Goal: Transaction & Acquisition: Download file/media

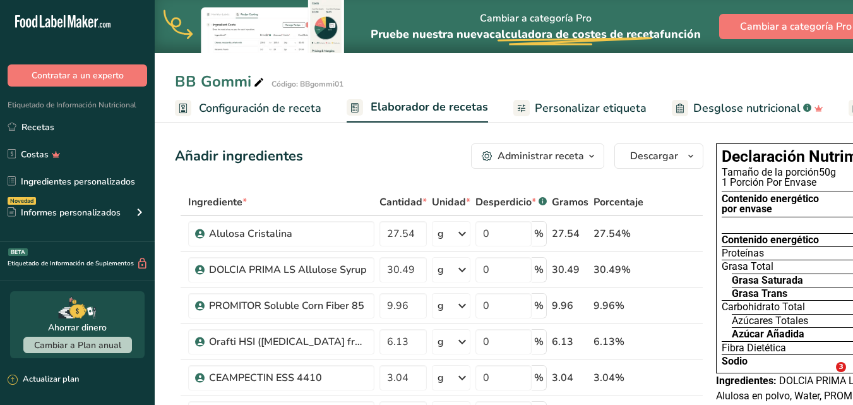
click at [591, 155] on icon "button" at bounding box center [591, 156] width 10 height 16
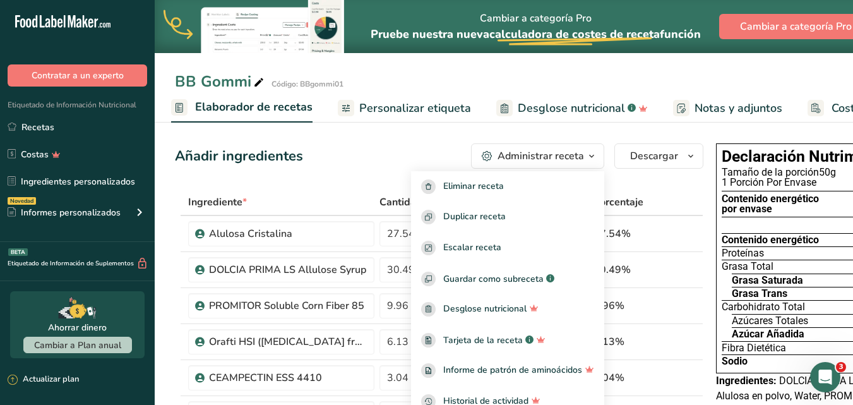
click at [591, 156] on icon "button" at bounding box center [591, 156] width 10 height 16
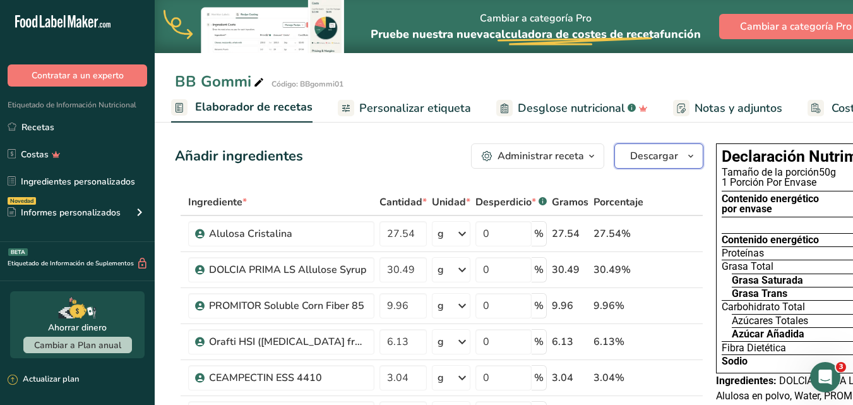
click at [691, 153] on icon "button" at bounding box center [691, 156] width 10 height 16
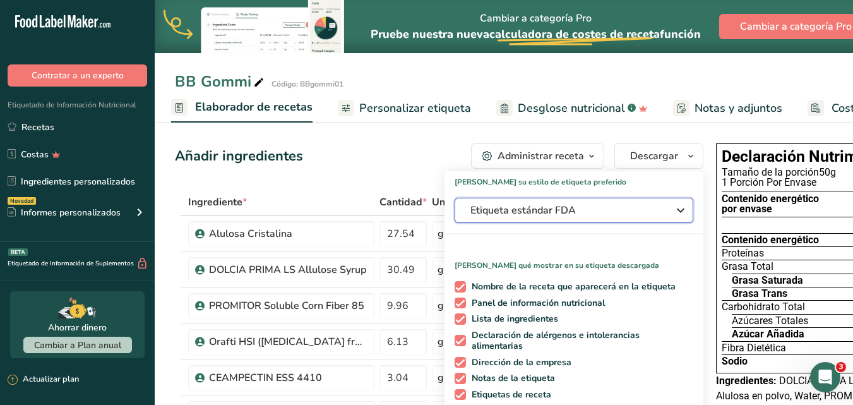
click at [679, 211] on icon "button" at bounding box center [680, 210] width 15 height 23
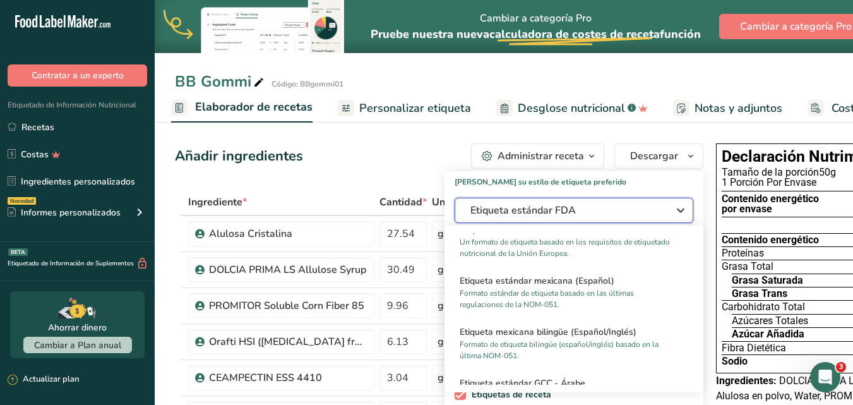
scroll to position [823, 0]
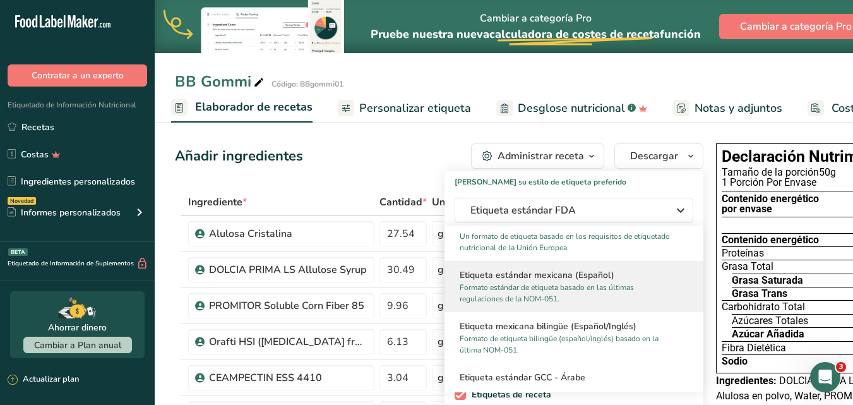
click at [564, 285] on p "Formato estándar de etiqueta basado en las últimas regulaciones de la NOM-051." at bounding box center [568, 293] width 217 height 23
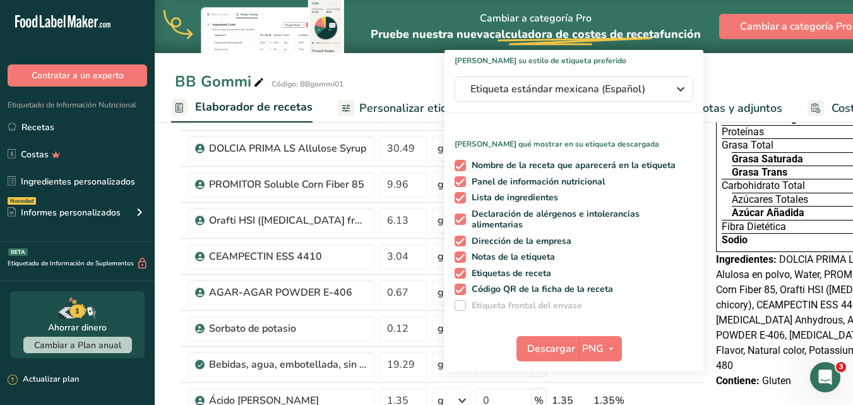
scroll to position [123, 0]
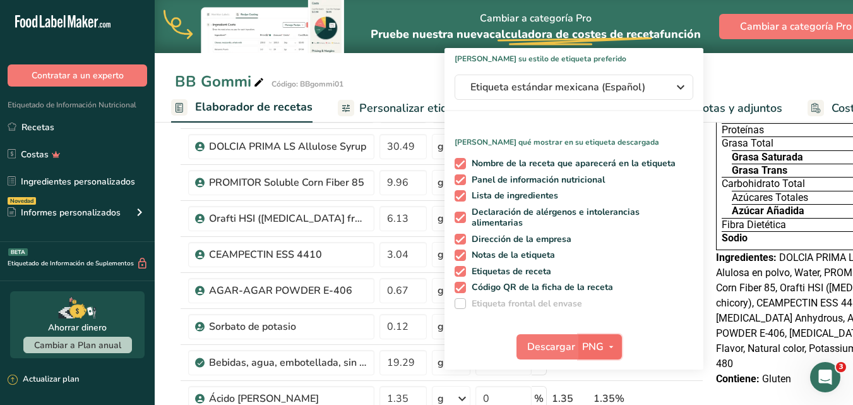
click at [612, 348] on icon "button" at bounding box center [611, 347] width 10 height 16
click at [540, 345] on span "Descargar" at bounding box center [551, 346] width 48 height 15
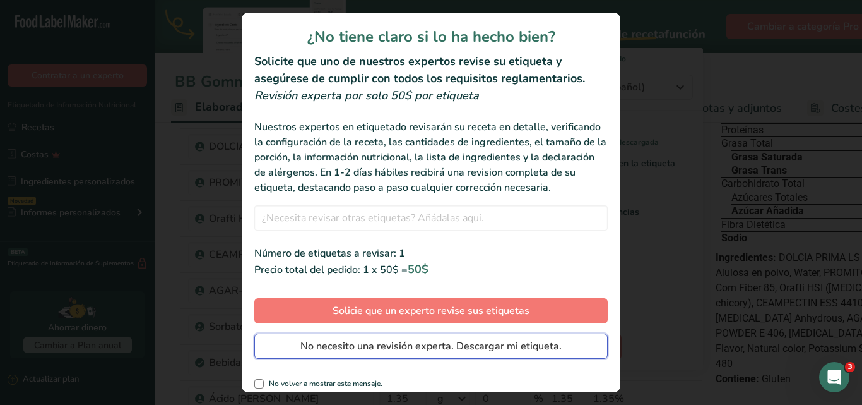
click at [468, 354] on span "No necesito una revisión experta. Descargar mi etiqueta." at bounding box center [430, 345] width 261 height 15
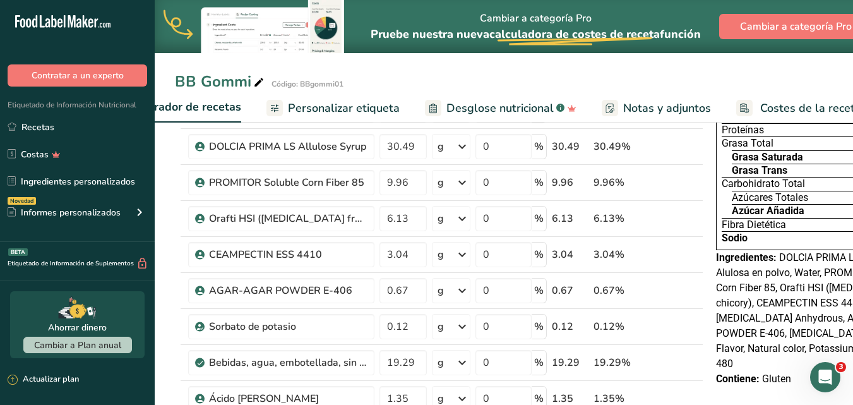
scroll to position [0, 283]
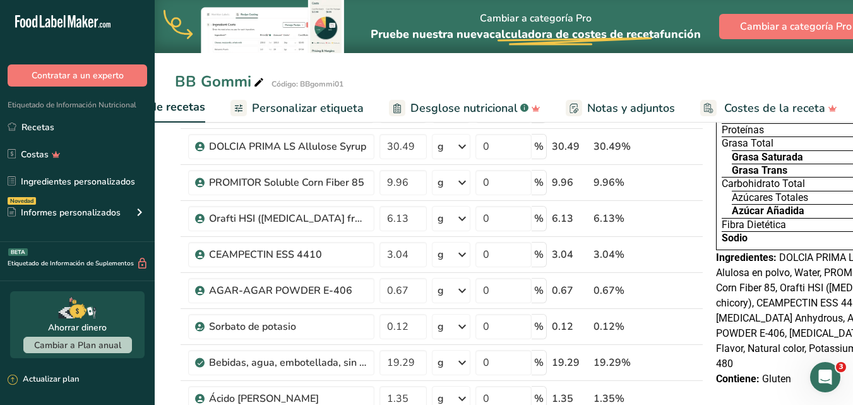
drag, startPoint x: 848, startPoint y: 82, endPoint x: 852, endPoint y: 105, distance: 23.0
click at [852, 105] on div "BB Gommi Código: BBgommi01 Configuración de receta Elaborador de recetas Person…" at bounding box center [504, 61] width 698 height 122
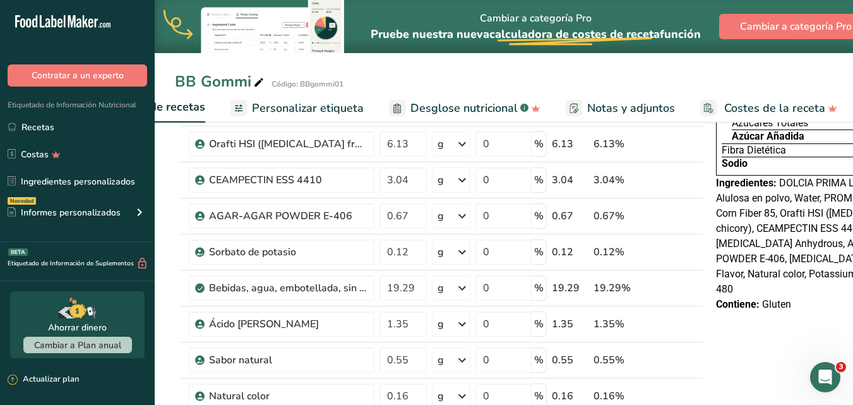
scroll to position [0, 0]
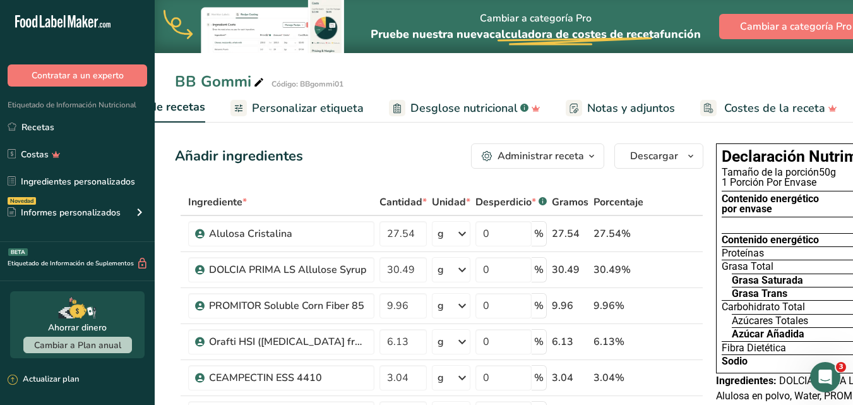
click at [295, 109] on span "Personalizar etiqueta" at bounding box center [308, 108] width 112 height 17
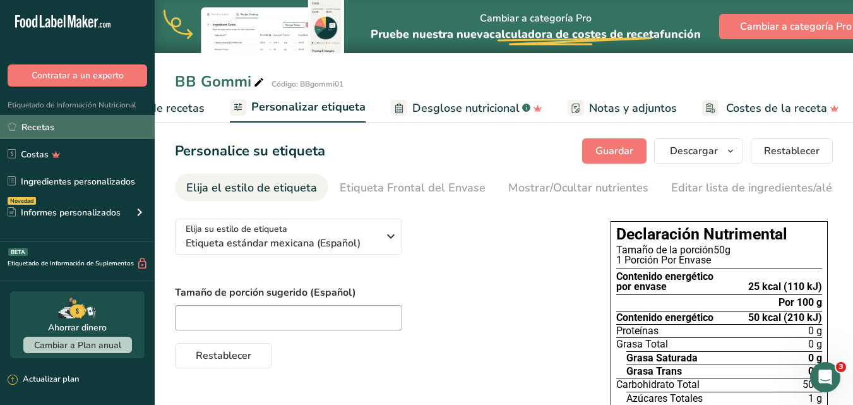
click at [56, 131] on link "Recetas" at bounding box center [77, 127] width 155 height 24
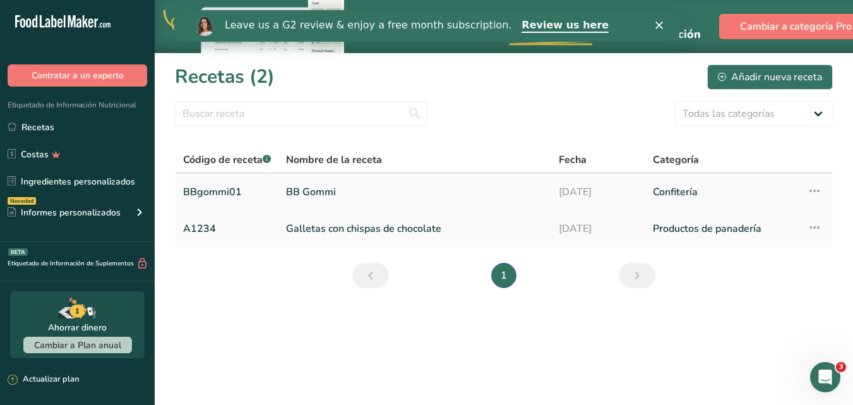
click at [813, 189] on icon at bounding box center [814, 190] width 15 height 23
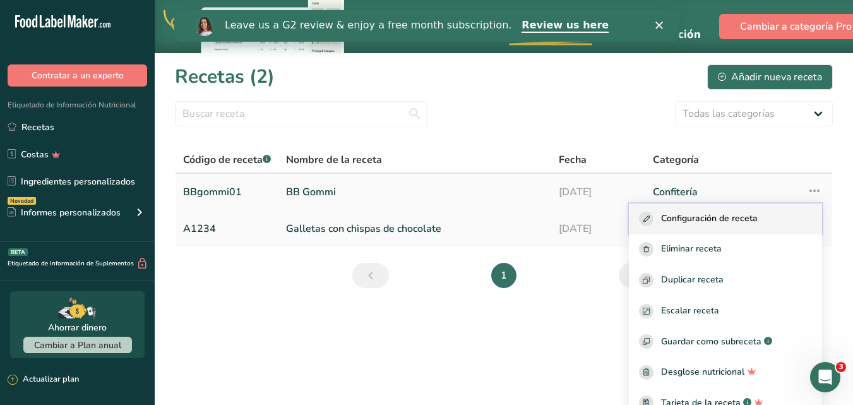
click at [692, 218] on span "Configuración de receta" at bounding box center [709, 218] width 97 height 15
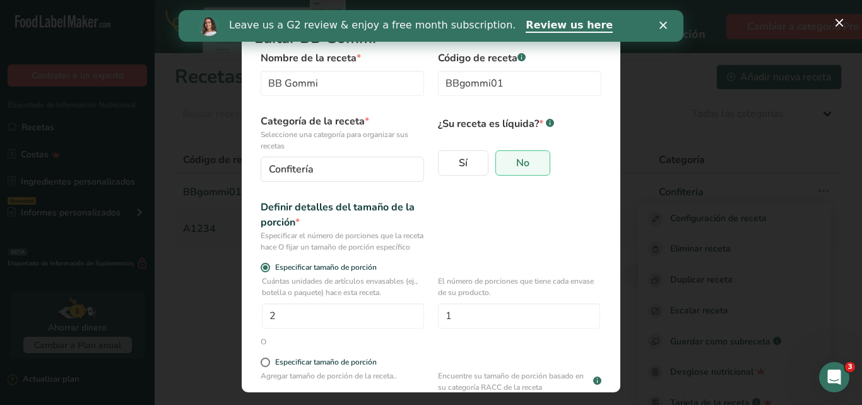
click at [660, 30] on div "Leave us a G2 review & enjoy a free month subscription. Review us here" at bounding box center [431, 25] width 505 height 21
click at [841, 27] on button "Modal de edición de receta" at bounding box center [839, 23] width 20 height 20
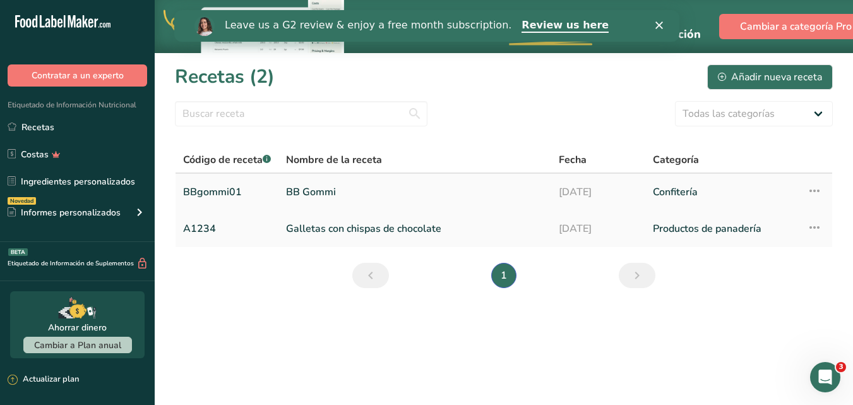
click at [193, 192] on link "BBgommi01" at bounding box center [227, 192] width 88 height 27
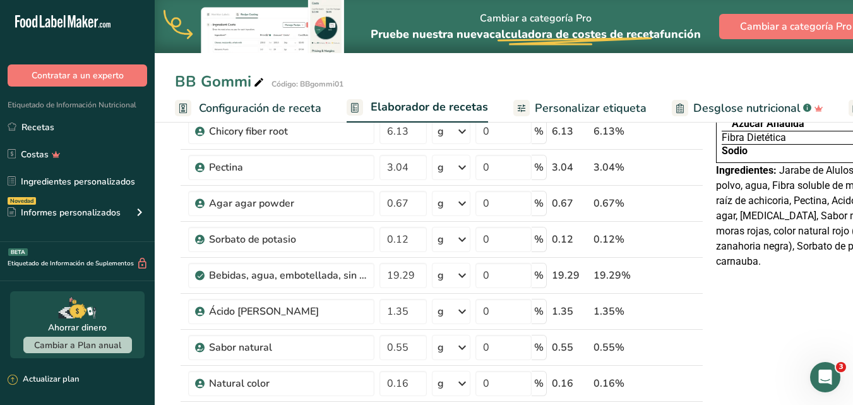
scroll to position [213, 0]
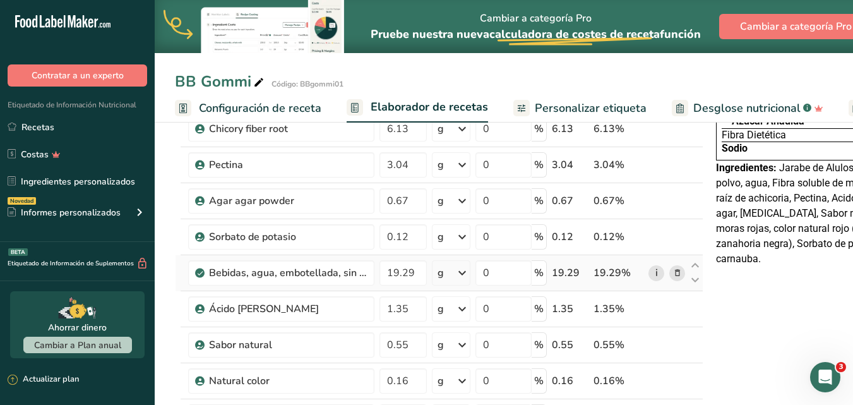
click at [657, 273] on link "i" at bounding box center [656, 273] width 16 height 16
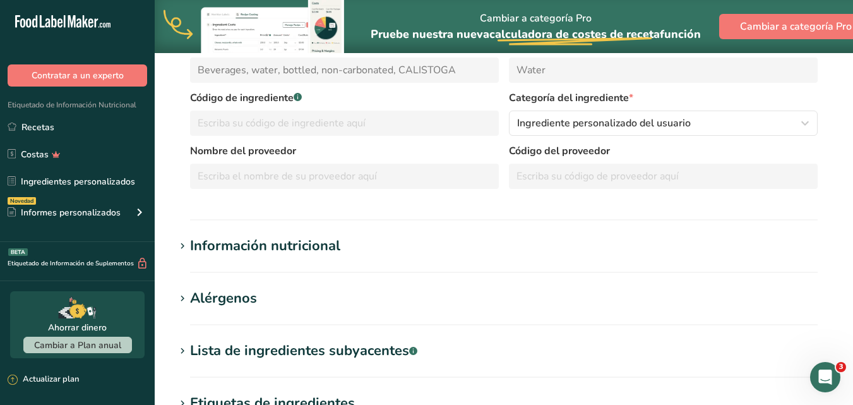
click at [183, 246] on icon at bounding box center [182, 246] width 11 height 18
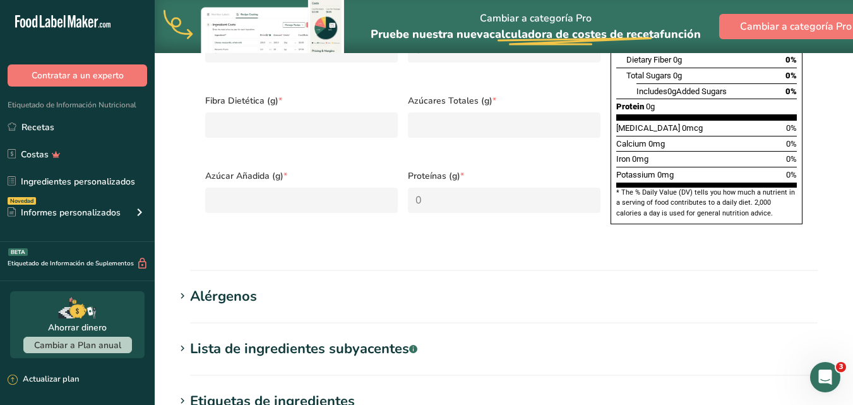
scroll to position [728, 0]
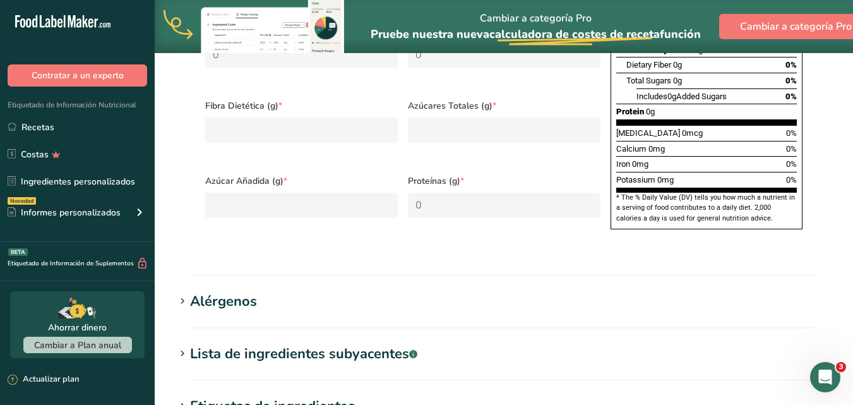
click at [179, 292] on icon at bounding box center [182, 301] width 11 height 18
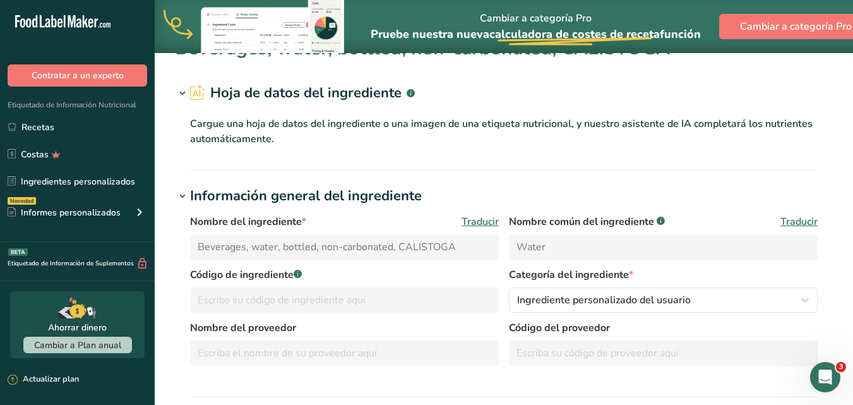
scroll to position [26, 0]
